Goal: Navigation & Orientation: Find specific page/section

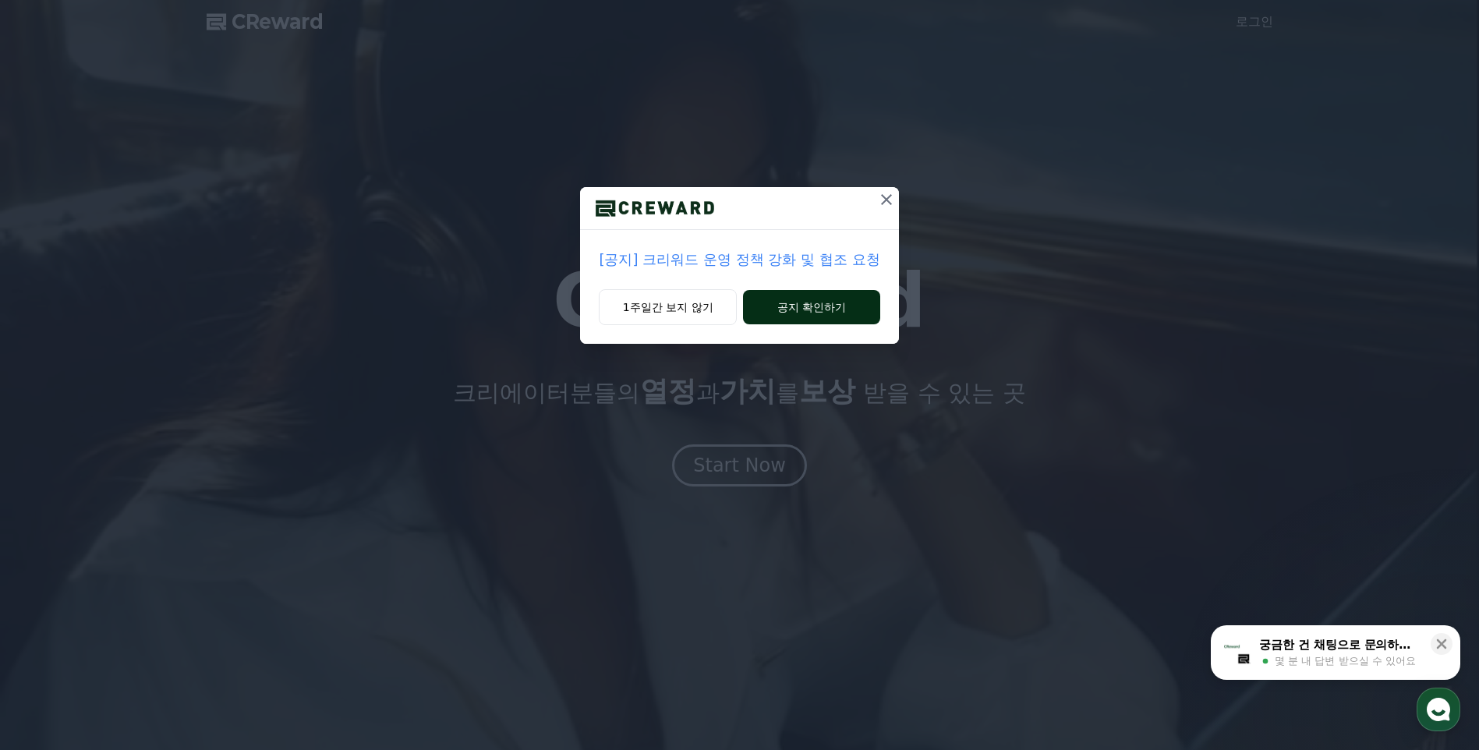
click at [820, 305] on button "공지 확인하기" at bounding box center [811, 307] width 136 height 34
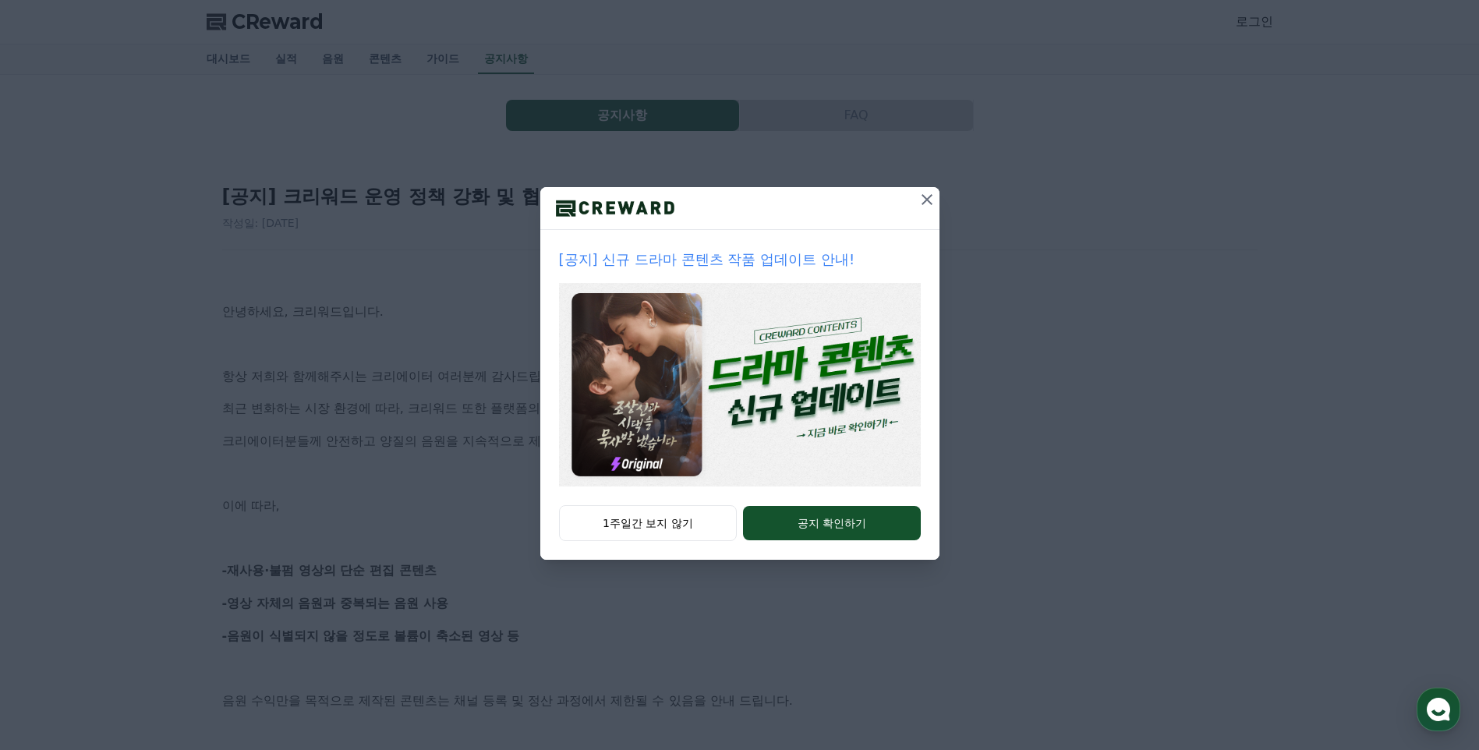
click at [926, 194] on icon at bounding box center [927, 199] width 19 height 19
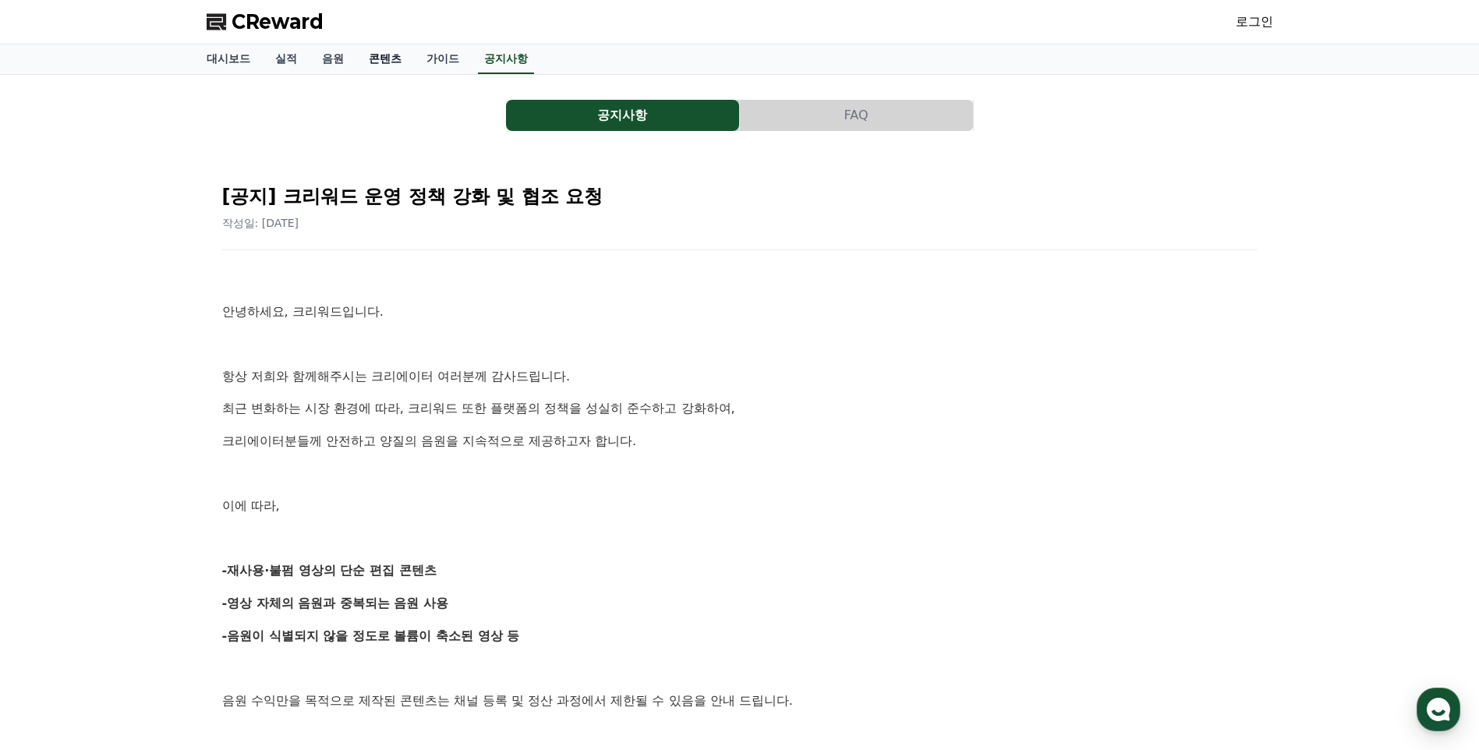
click at [373, 57] on link "콘텐츠" at bounding box center [385, 59] width 58 height 30
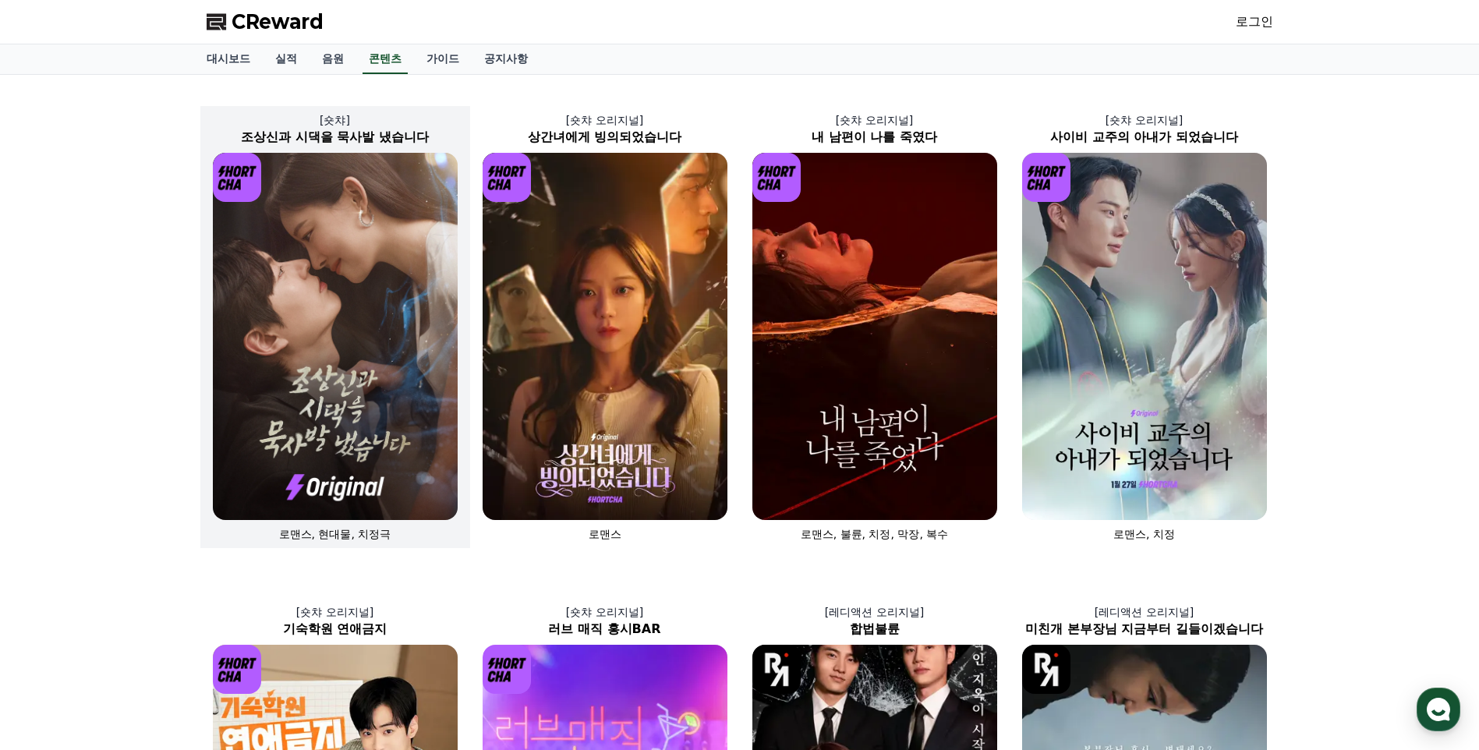
click at [356, 197] on img at bounding box center [335, 336] width 245 height 367
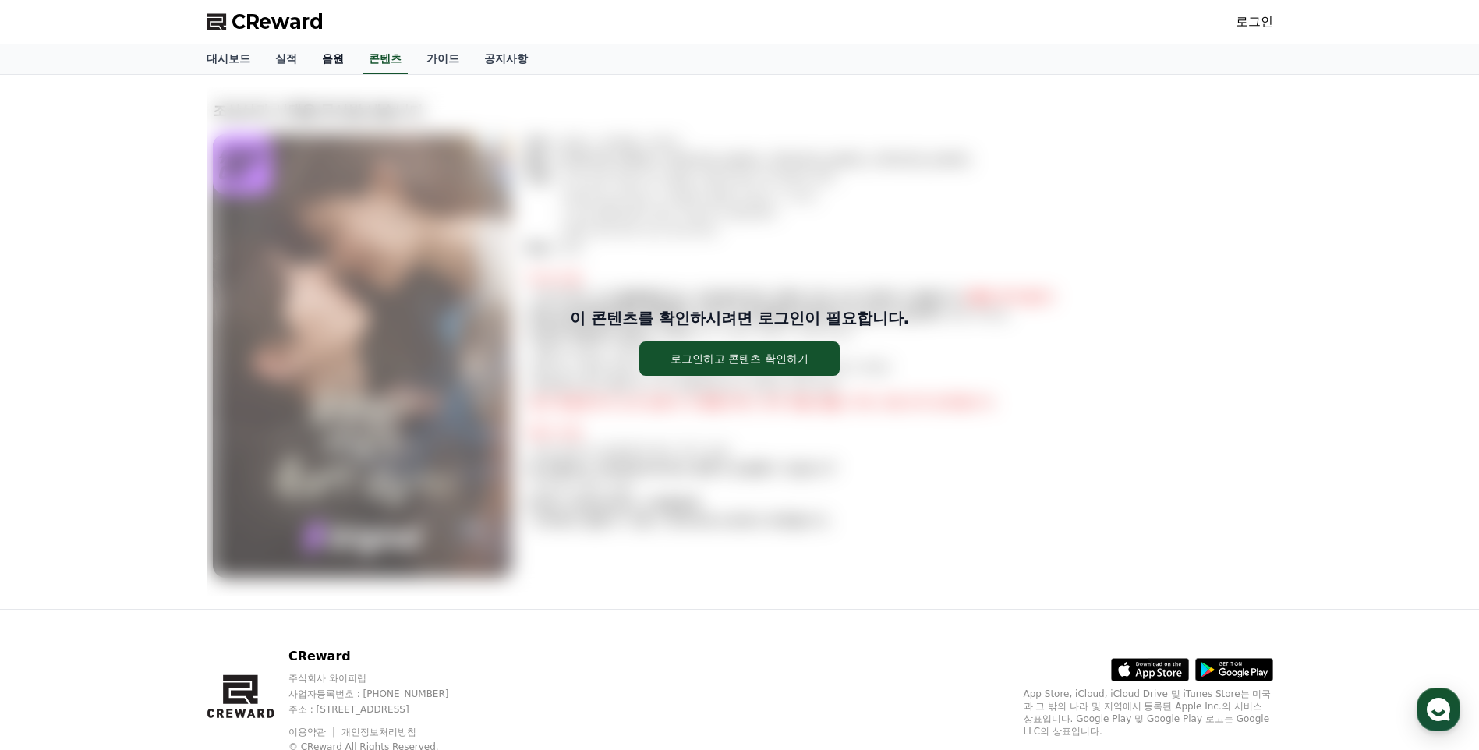
click at [324, 57] on link "음원" at bounding box center [333, 59] width 47 height 30
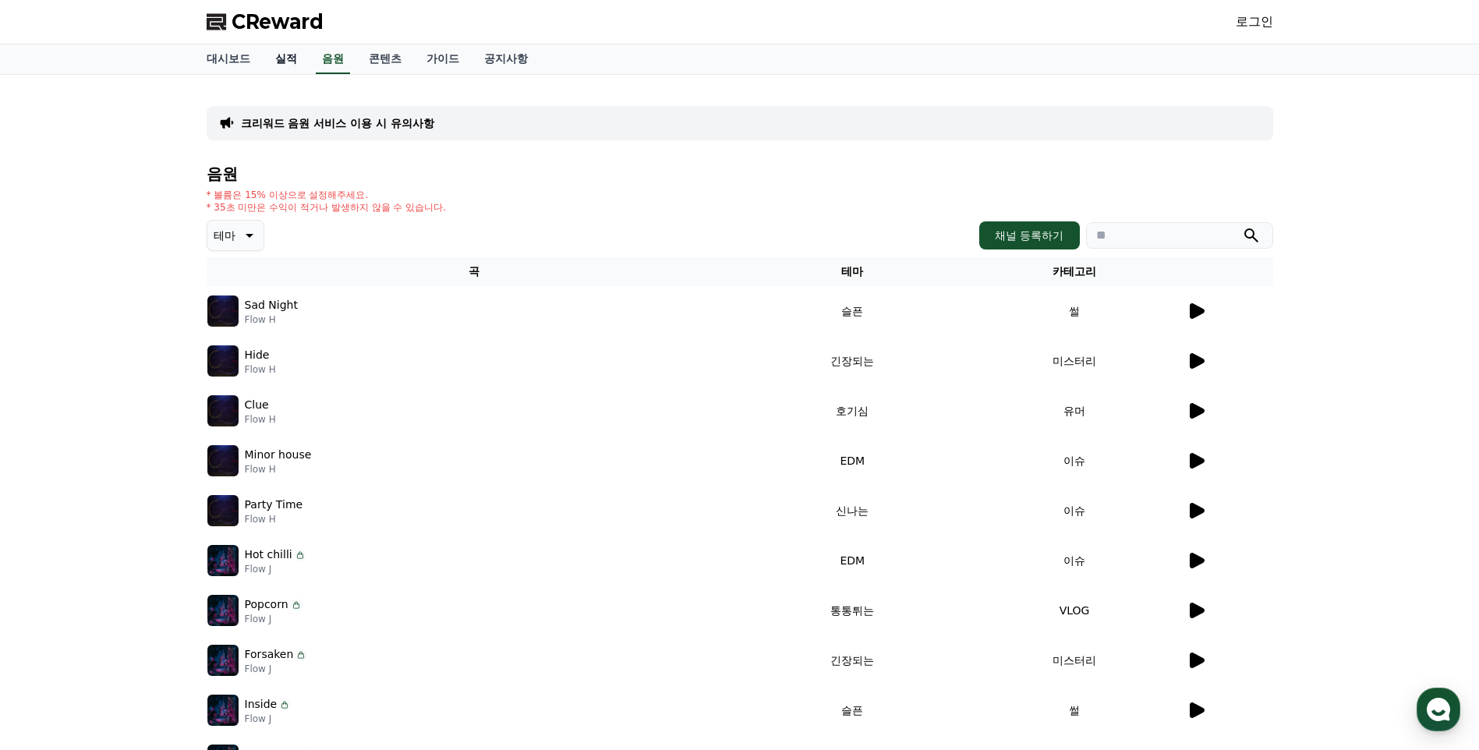
click at [284, 59] on link "실적" at bounding box center [286, 59] width 47 height 30
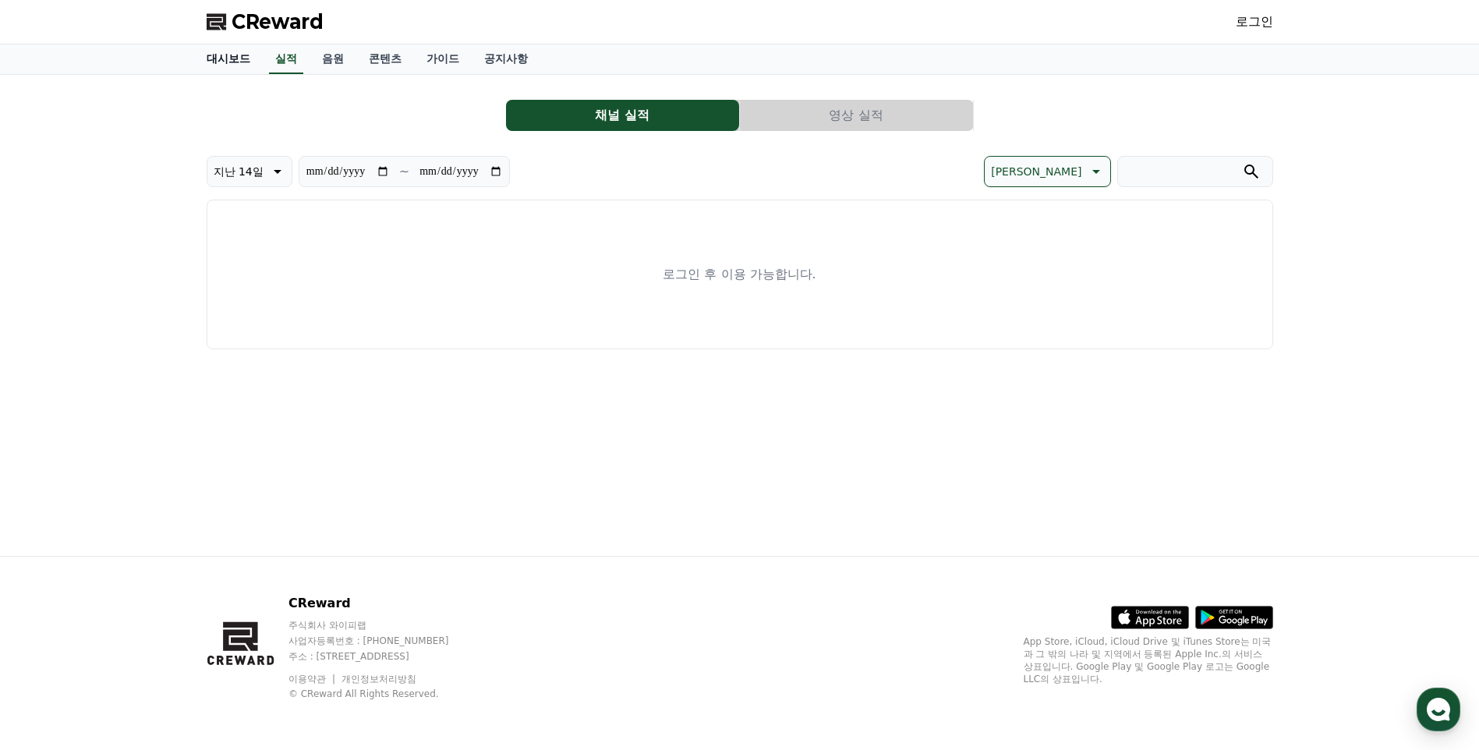
click at [220, 59] on link "대시보드" at bounding box center [228, 59] width 69 height 30
